Goal: Task Accomplishment & Management: Manage account settings

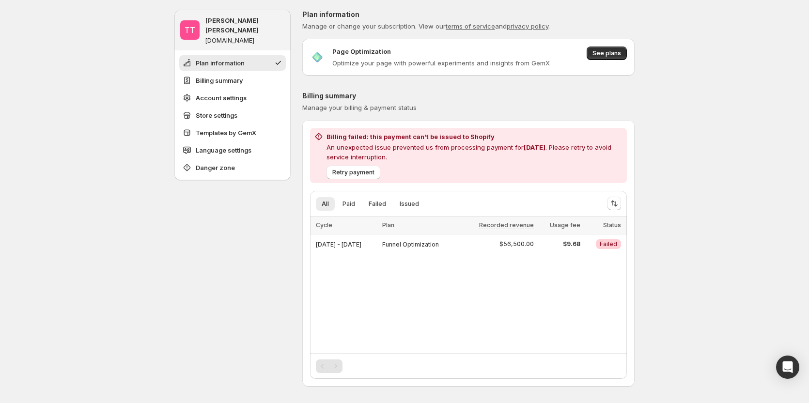
click at [606, 50] on span "See plans" at bounding box center [606, 53] width 29 height 8
click at [346, 171] on span "Retry payment" at bounding box center [353, 173] width 42 height 8
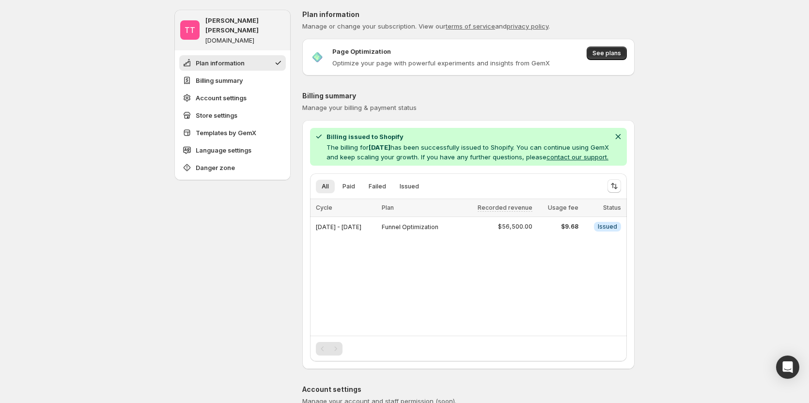
click at [546, 161] on button "contact our support." at bounding box center [577, 157] width 62 height 8
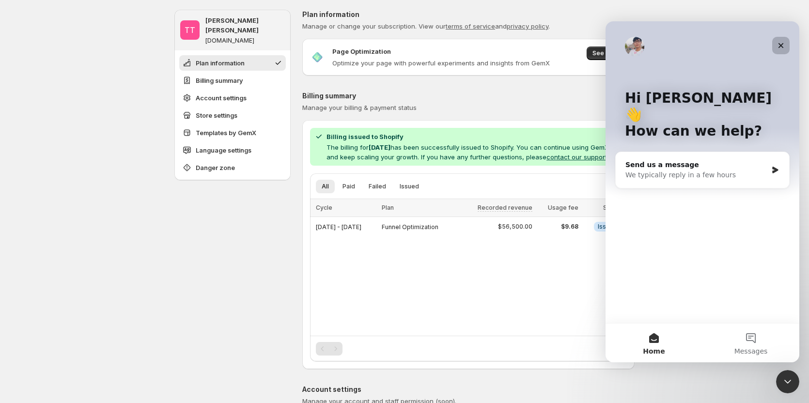
click at [782, 48] on icon "Close" at bounding box center [781, 46] width 8 height 8
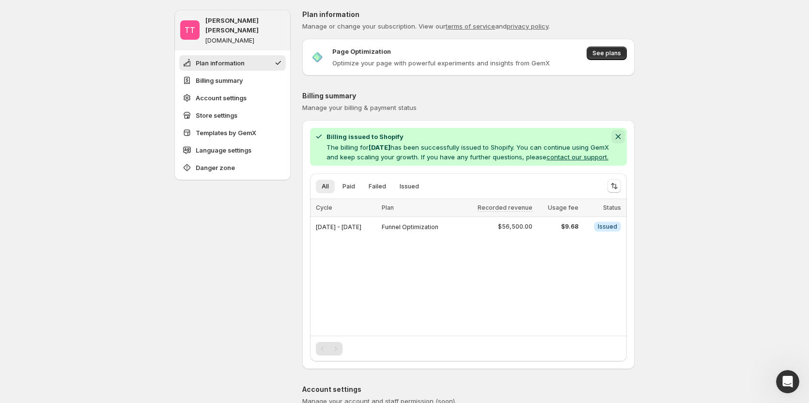
click at [619, 137] on icon "Dismiss notification" at bounding box center [618, 137] width 10 height 10
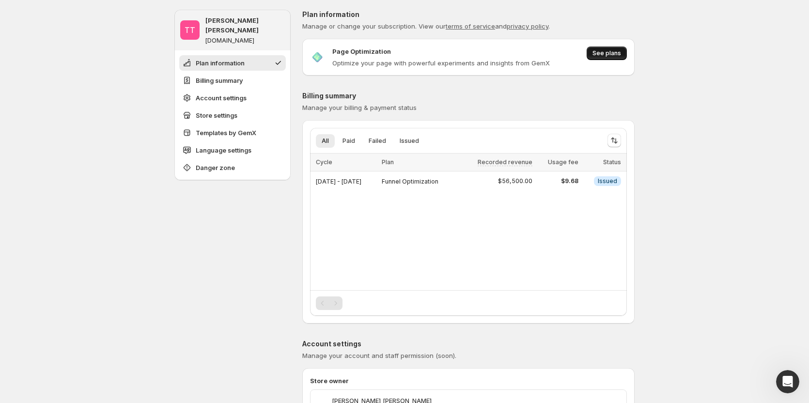
click at [611, 55] on span "See plans" at bounding box center [606, 53] width 29 height 8
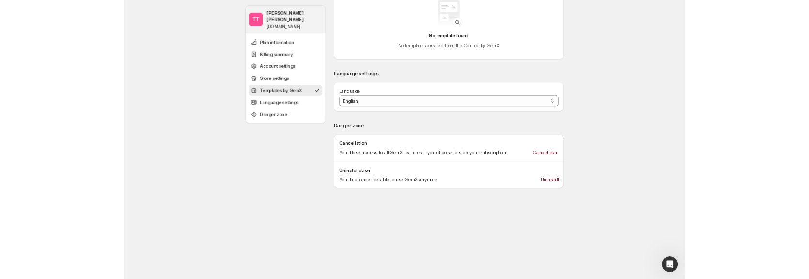
scroll to position [872, 0]
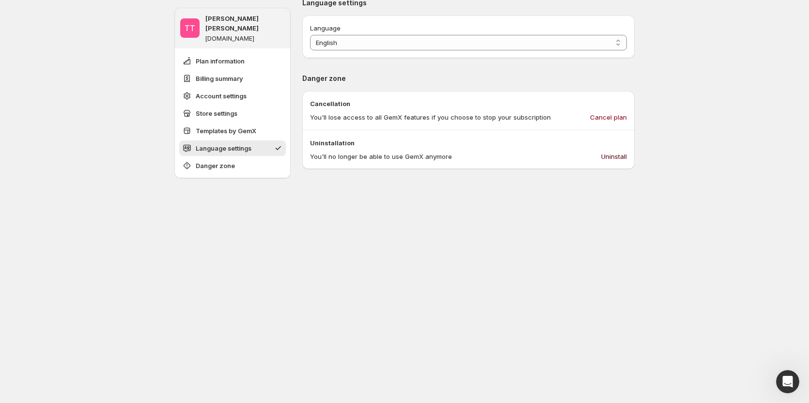
click at [615, 154] on span "Uninstall" at bounding box center [614, 157] width 26 height 10
